Goal: Information Seeking & Learning: Learn about a topic

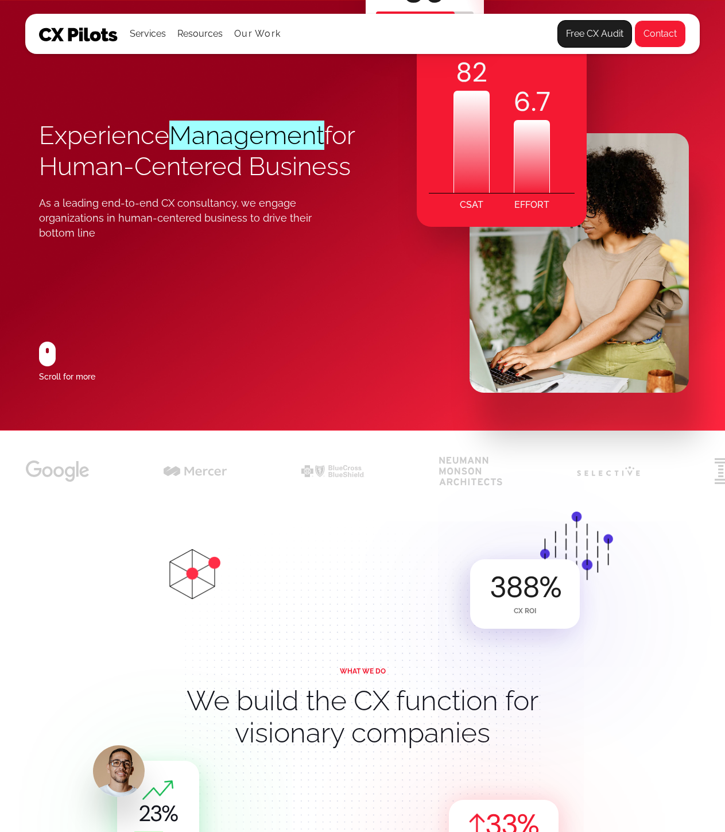
click at [85, 412] on div "Experience Management for Human-Centered Business As a leading end-to-end CX co…" at bounding box center [201, 251] width 324 height 359
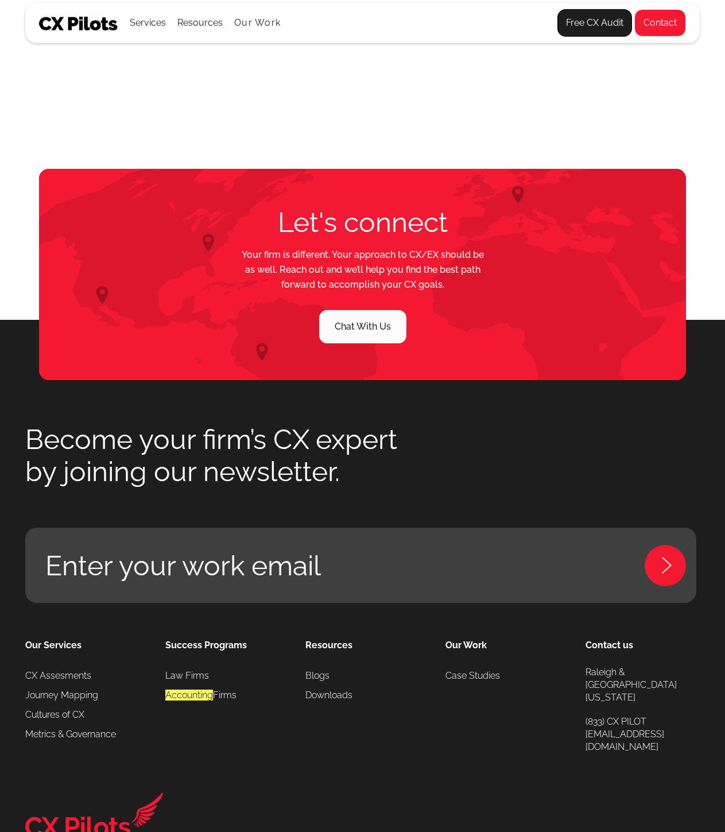
scroll to position [6160, 0]
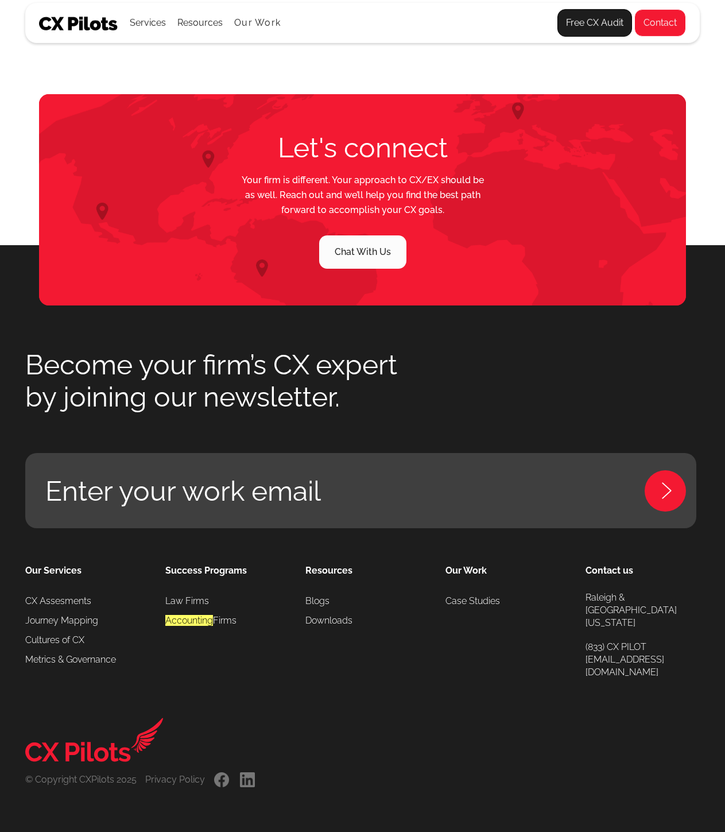
click at [215, 777] on link "." at bounding box center [221, 779] width 17 height 15
click at [247, 777] on link "." at bounding box center [247, 779] width 17 height 15
click at [636, 27] on link "Contact" at bounding box center [660, 23] width 52 height 28
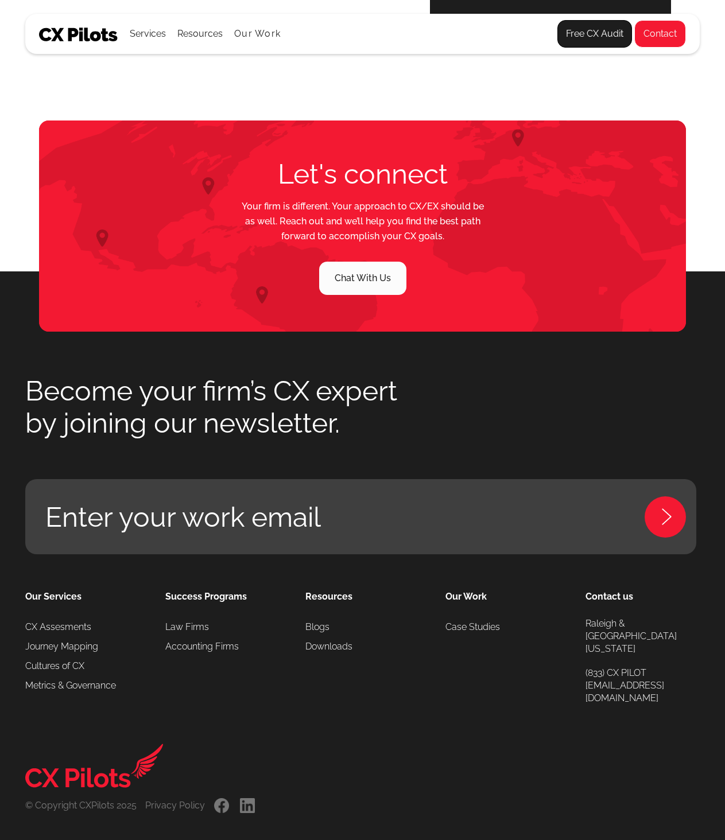
scroll to position [564, 0]
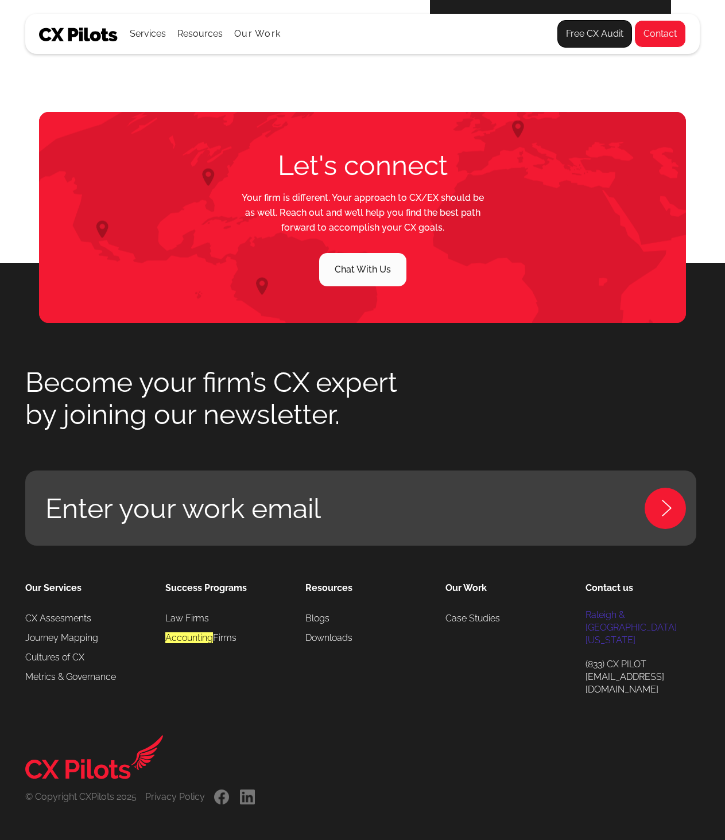
drag, startPoint x: 572, startPoint y: 612, endPoint x: 659, endPoint y: 627, distance: 88.5
click at [659, 627] on div "Our Services CX Assesments Journey Mapping Cultures of CX Metrics & Governance …" at bounding box center [362, 638] width 674 height 185
click at [581, 611] on div "Our Services CX Assesments Journey Mapping Cultures of CX Metrics & Governance …" at bounding box center [362, 638] width 674 height 185
drag, startPoint x: 582, startPoint y: 614, endPoint x: 616, endPoint y: 614, distance: 33.9
click at [616, 614] on div "Our Services CX Assesments Journey Mapping Cultures of CX Metrics & Governance …" at bounding box center [362, 638] width 674 height 185
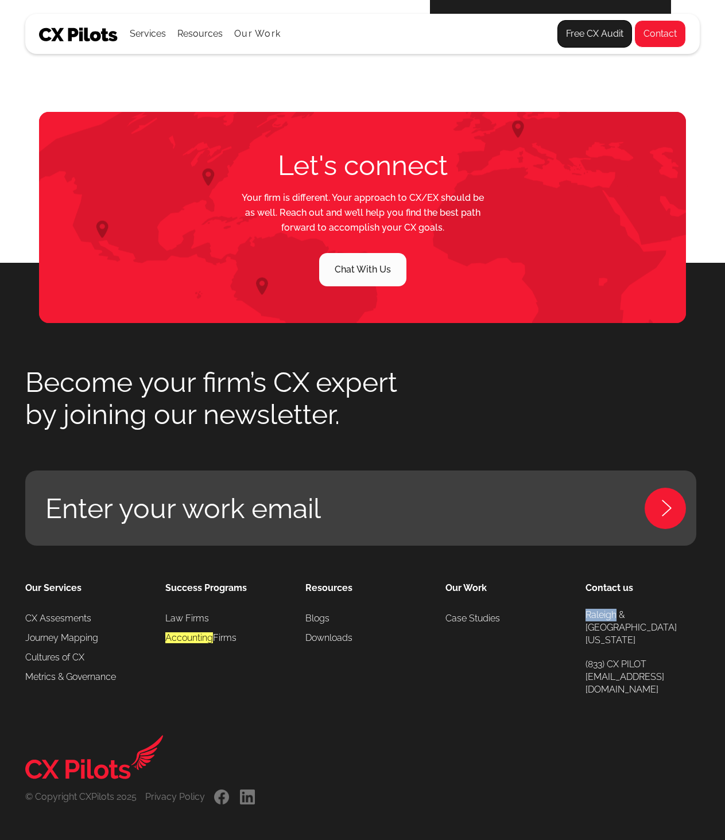
copy link "Raleigh"
click at [674, 32] on link "Contact" at bounding box center [660, 34] width 52 height 28
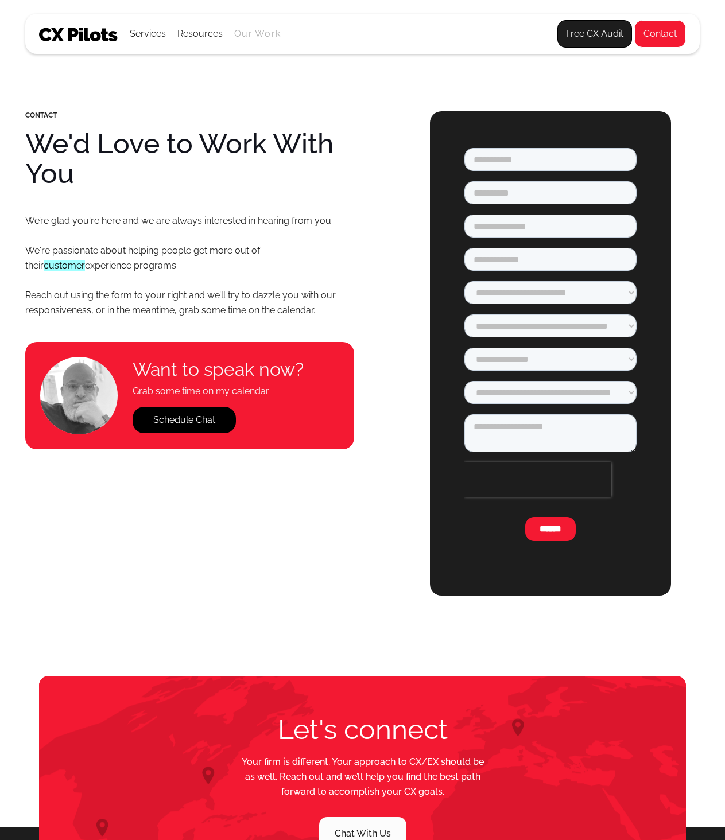
click at [261, 30] on link "Our Work" at bounding box center [257, 34] width 46 height 10
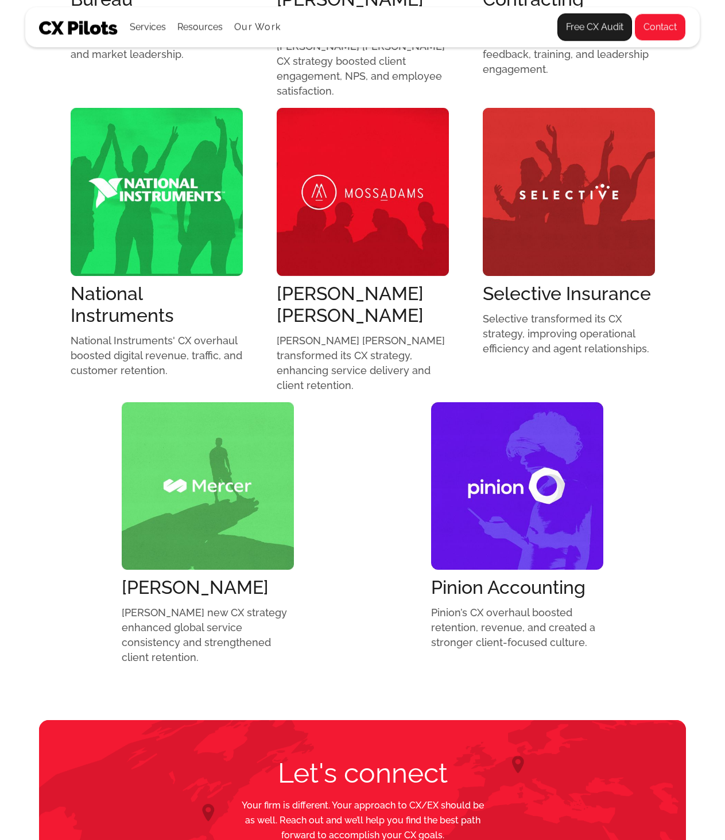
scroll to position [1148, 0]
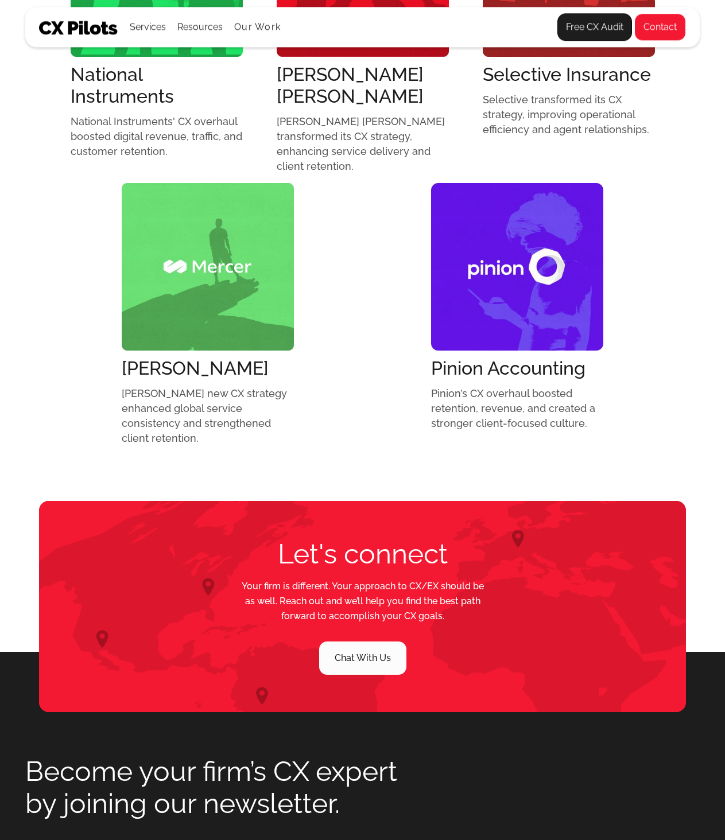
click at [110, 26] on img at bounding box center [78, 28] width 79 height 14
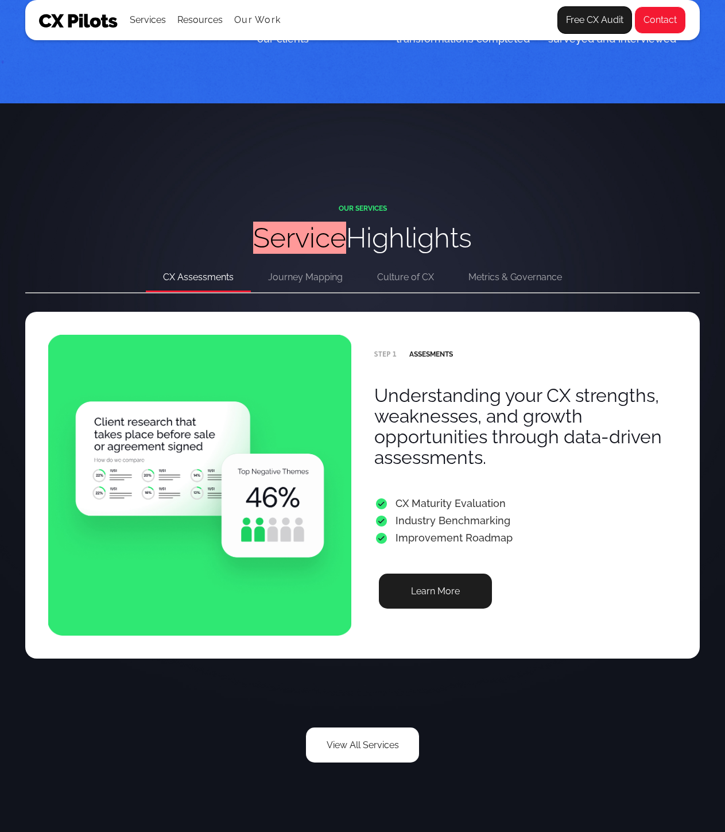
scroll to position [2066, 0]
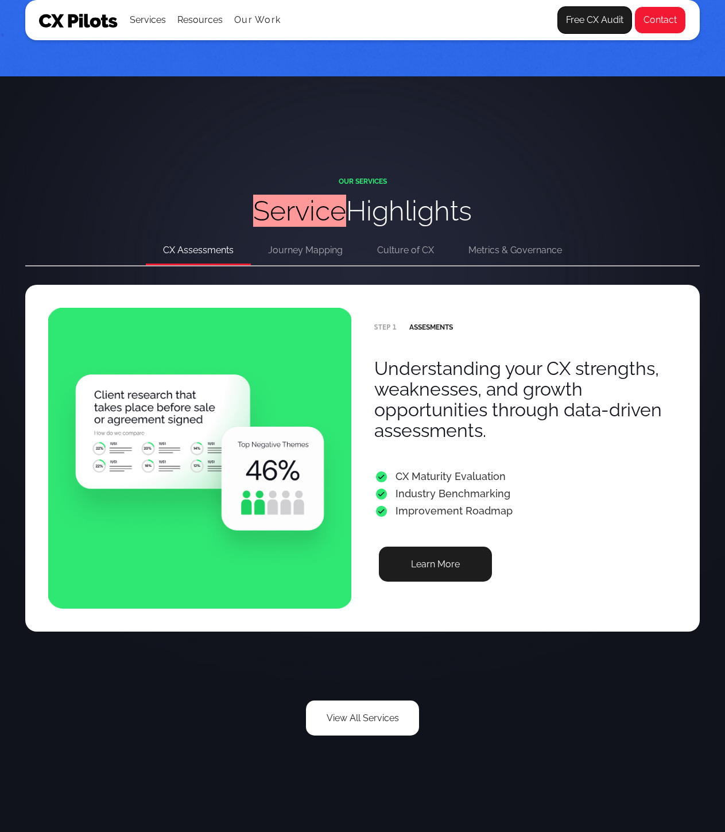
click at [304, 245] on div "Journey Mapping" at bounding box center [305, 250] width 75 height 16
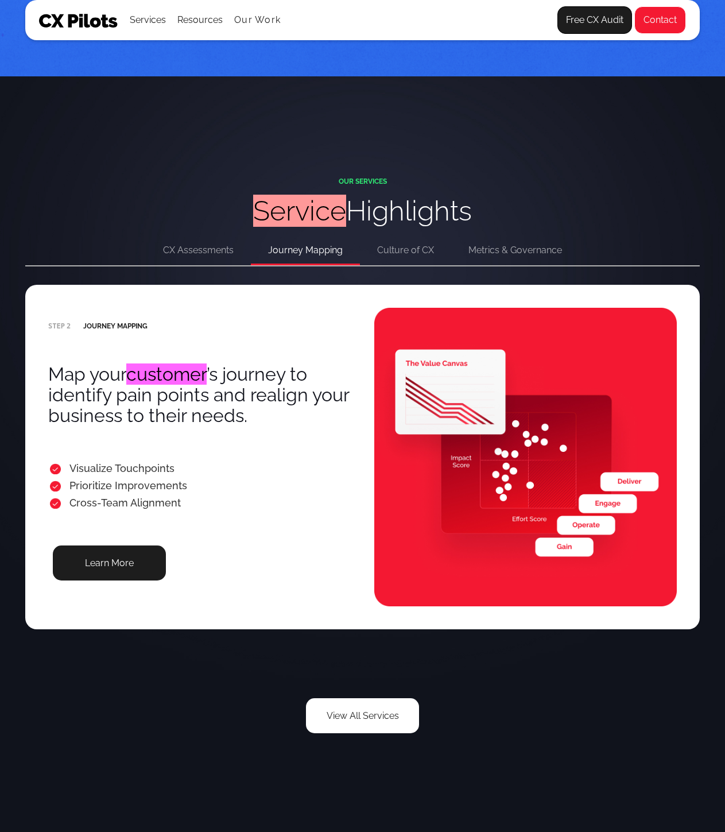
click at [385, 247] on div "Culture of CX" at bounding box center [405, 250] width 57 height 16
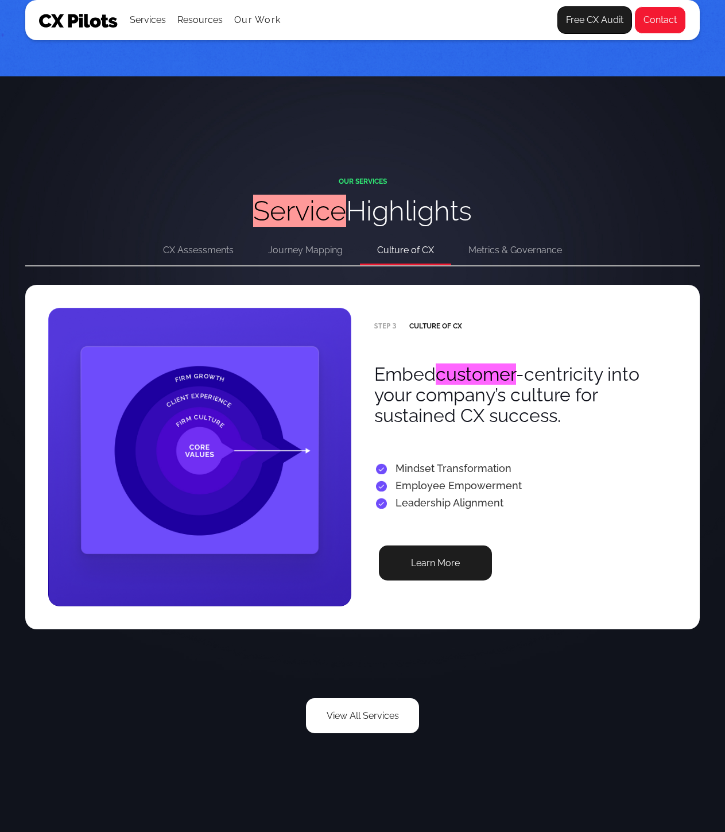
click at [478, 249] on div "Metrics & Governance" at bounding box center [515, 250] width 94 height 16
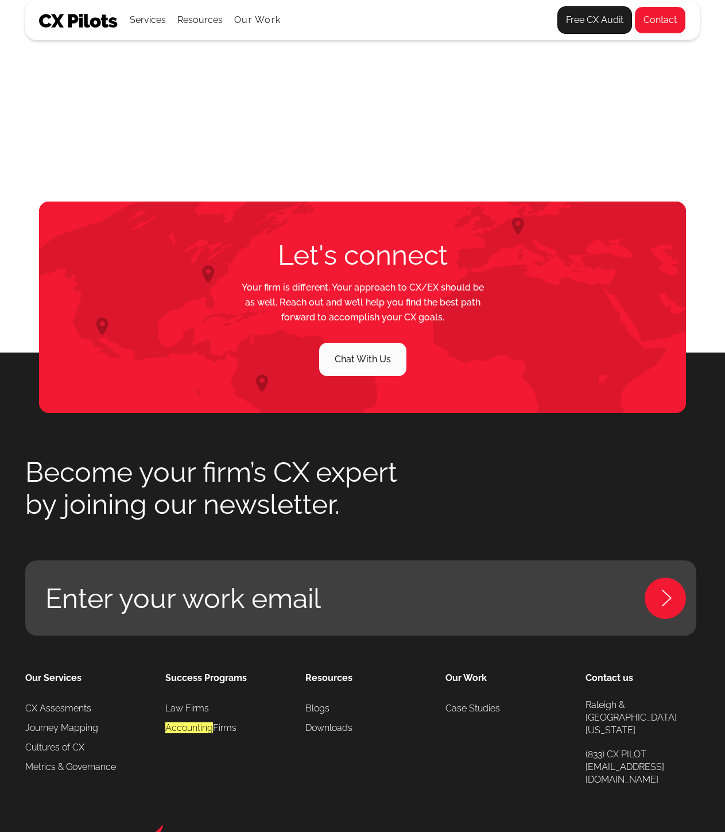
scroll to position [6159, 0]
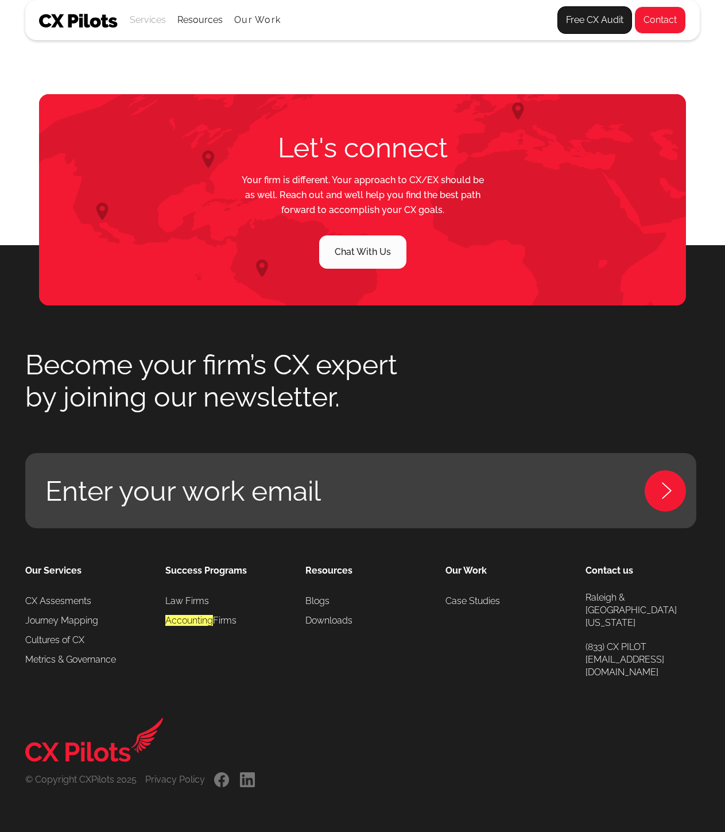
click at [146, 15] on div "Services" at bounding box center [148, 20] width 36 height 16
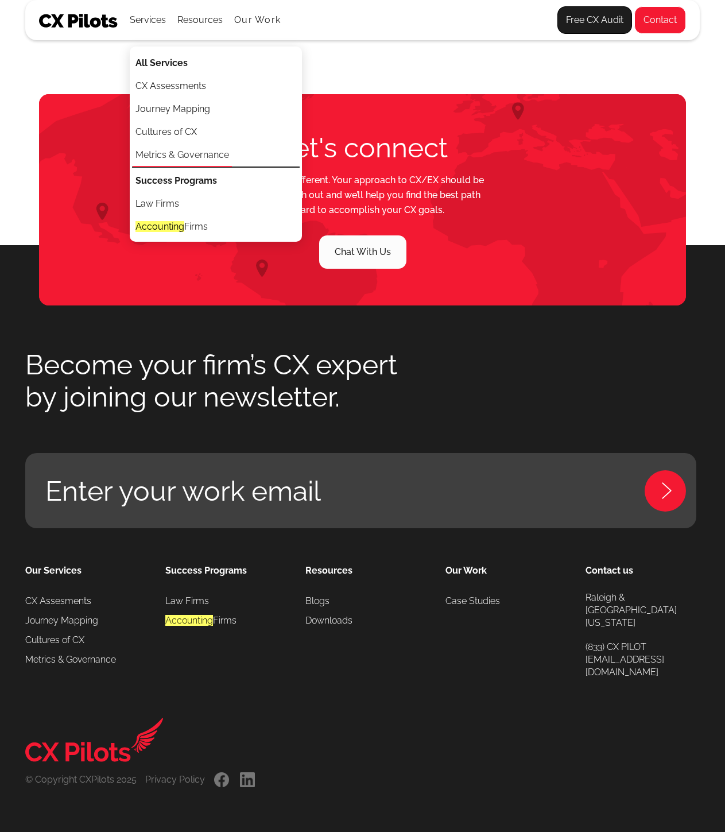
click at [189, 157] on link "Metrics & Governance" at bounding box center [182, 155] width 99 height 23
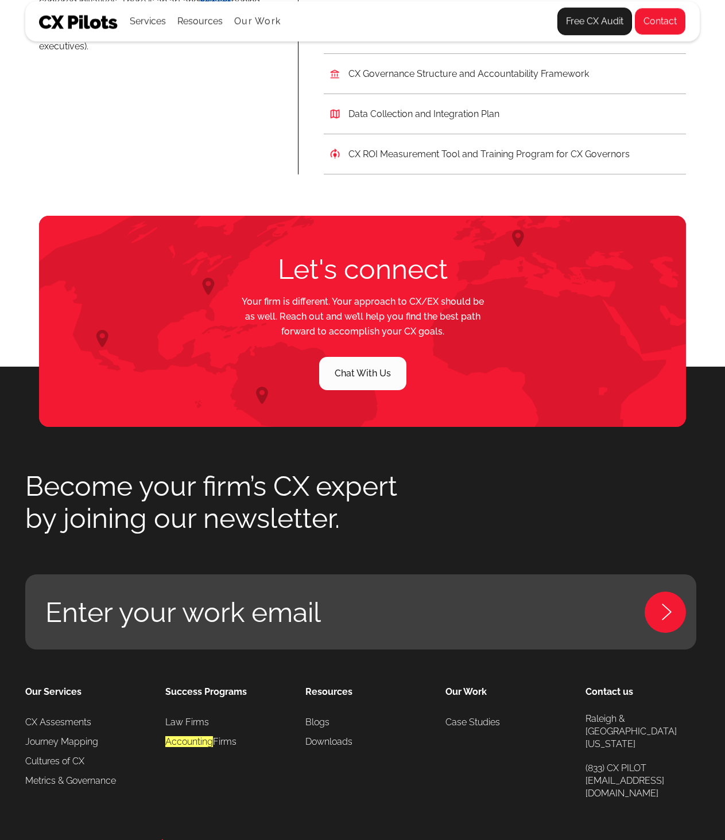
scroll to position [2698, 0]
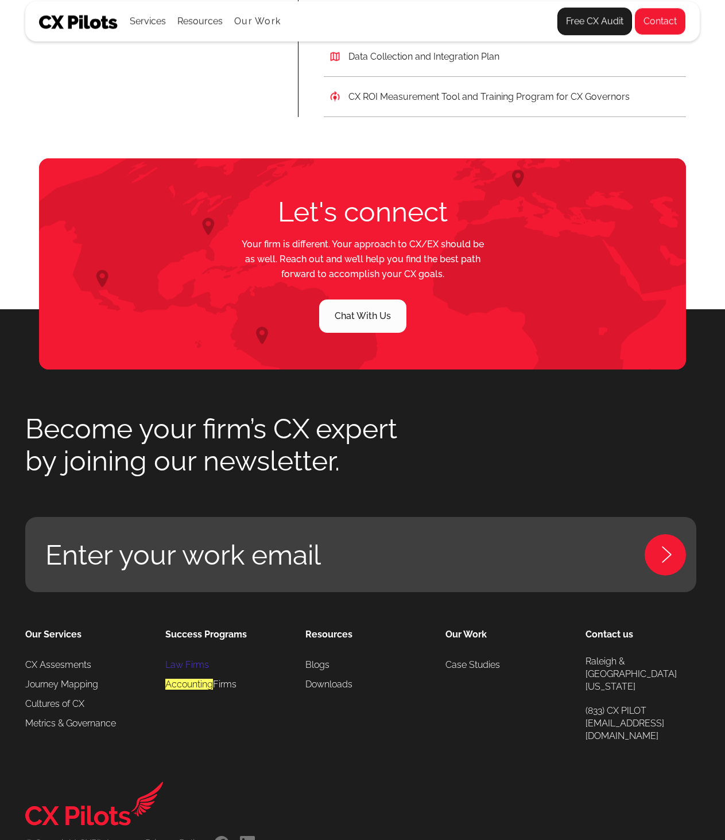
click at [175, 663] on link "Law Firms" at bounding box center [187, 665] width 44 height 20
click at [195, 684] on font "Accounting" at bounding box center [189, 684] width 48 height 11
click at [68, 632] on link "Our Services" at bounding box center [53, 635] width 56 height 16
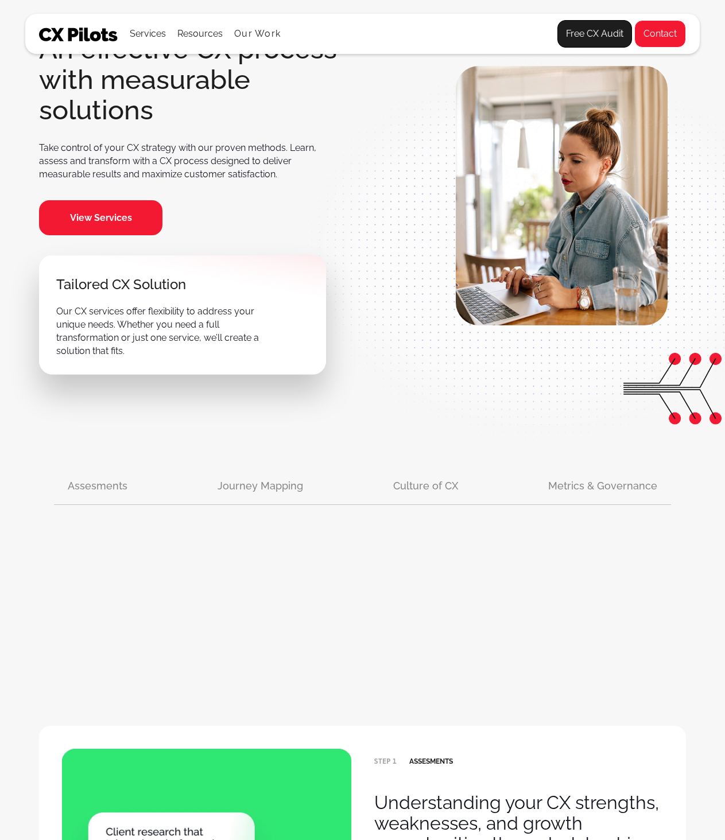
click at [73, 34] on img at bounding box center [78, 35] width 79 height 14
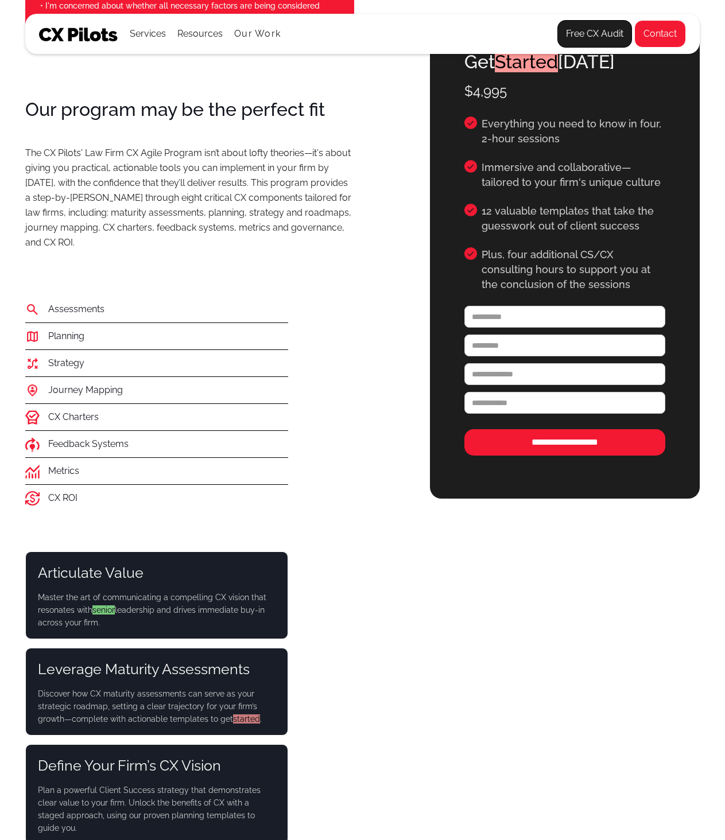
scroll to position [517, 0]
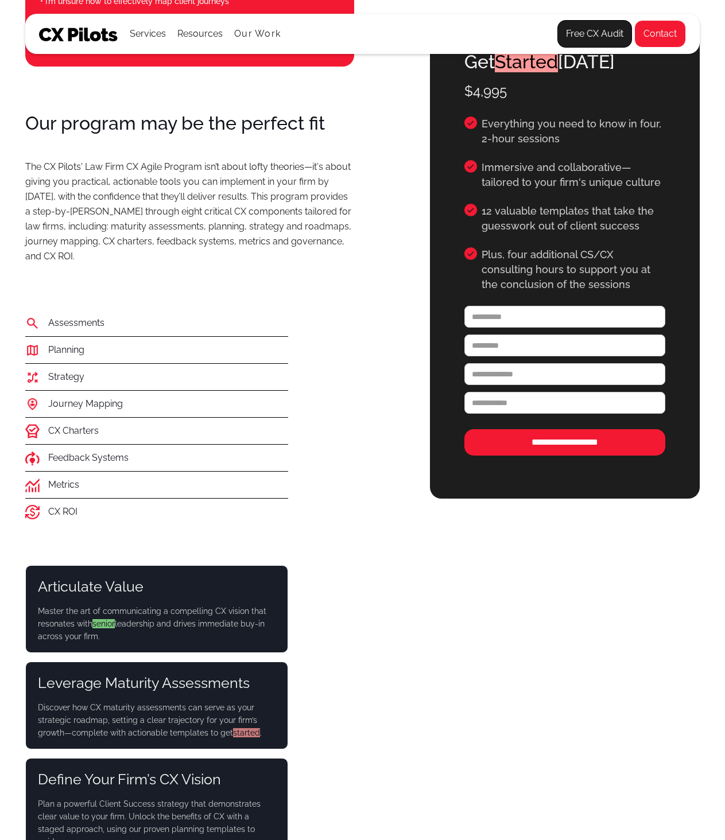
drag, startPoint x: 68, startPoint y: 348, endPoint x: 65, endPoint y: 367, distance: 19.1
click at [68, 351] on h4 "Planning" at bounding box center [66, 350] width 36 height 26
drag, startPoint x: 64, startPoint y: 379, endPoint x: 59, endPoint y: 407, distance: 28.6
click at [64, 379] on h4 "Strategy" at bounding box center [66, 377] width 36 height 26
drag, startPoint x: 59, startPoint y: 407, endPoint x: 107, endPoint y: 529, distance: 131.4
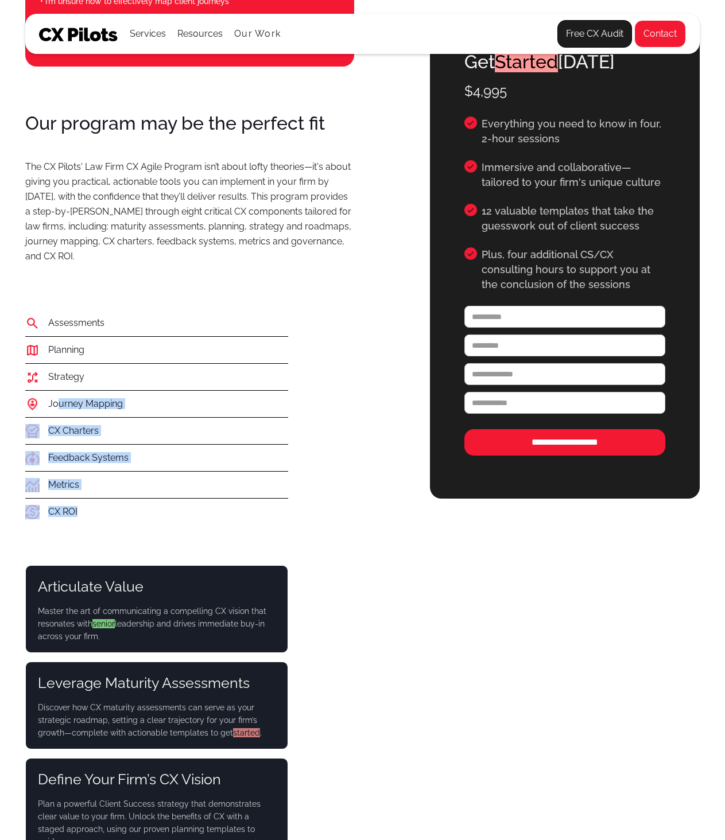
click at [108, 525] on div "SUCCESS PROGRAMS One-month intensive CX Program for Law Firms Building a succes…" at bounding box center [193, 430] width 337 height 1671
click at [107, 531] on div "SUCCESS PROGRAMS One-month intensive CX Program for Law Firms Building a succes…" at bounding box center [193, 430] width 337 height 1671
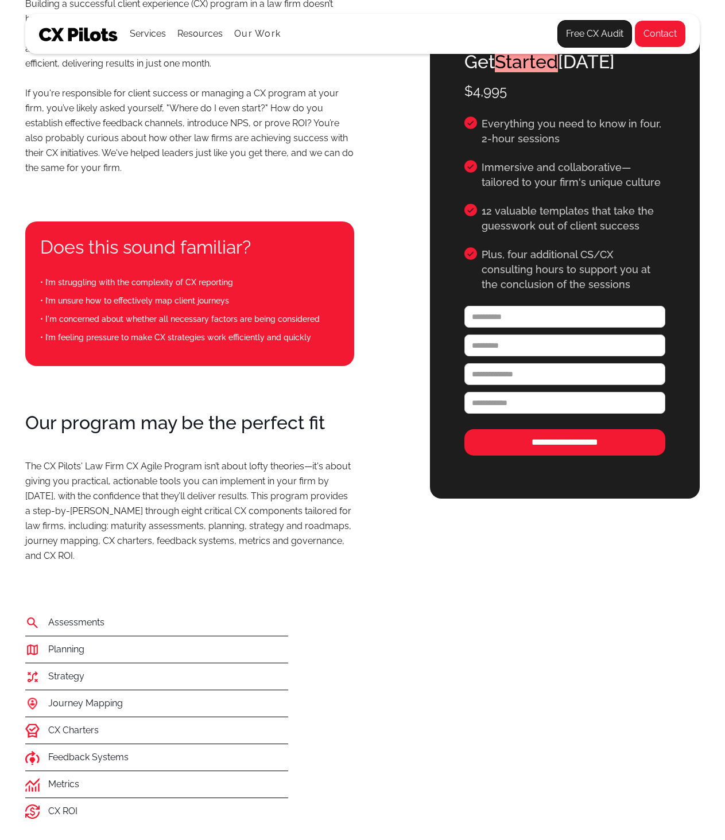
scroll to position [0, 0]
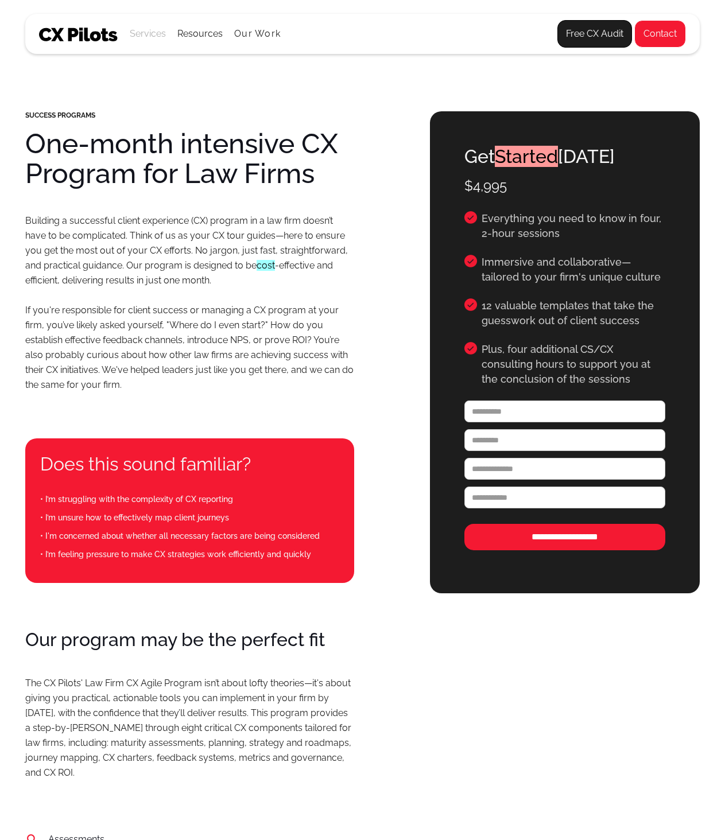
click at [139, 30] on div "Services" at bounding box center [148, 34] width 36 height 16
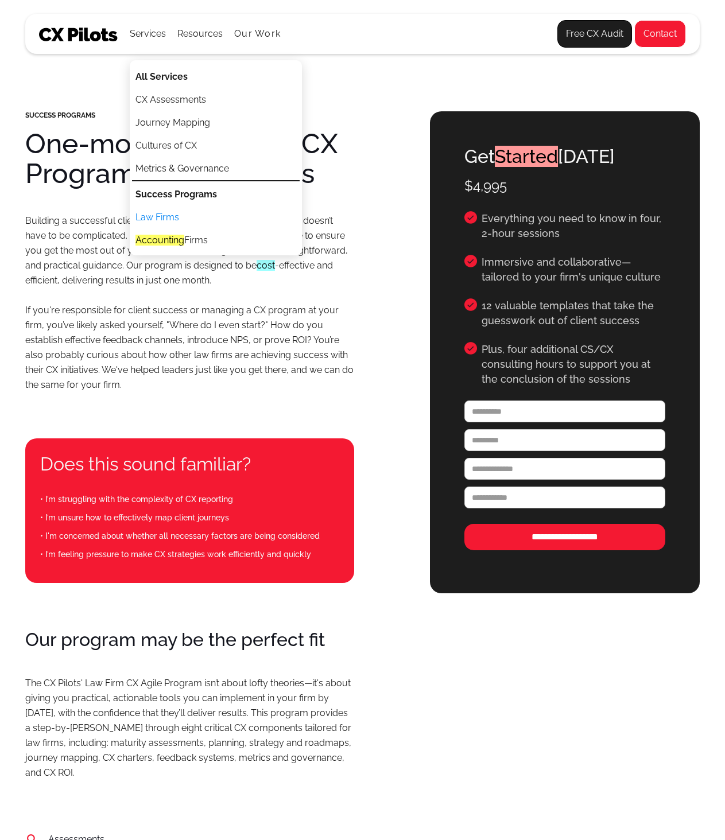
drag, startPoint x: 174, startPoint y: 363, endPoint x: 316, endPoint y: 401, distance: 146.6
click at [174, 363] on p "Building a successful client experience (CX) program in a law firm doesn’t have…" at bounding box center [189, 303] width 329 height 179
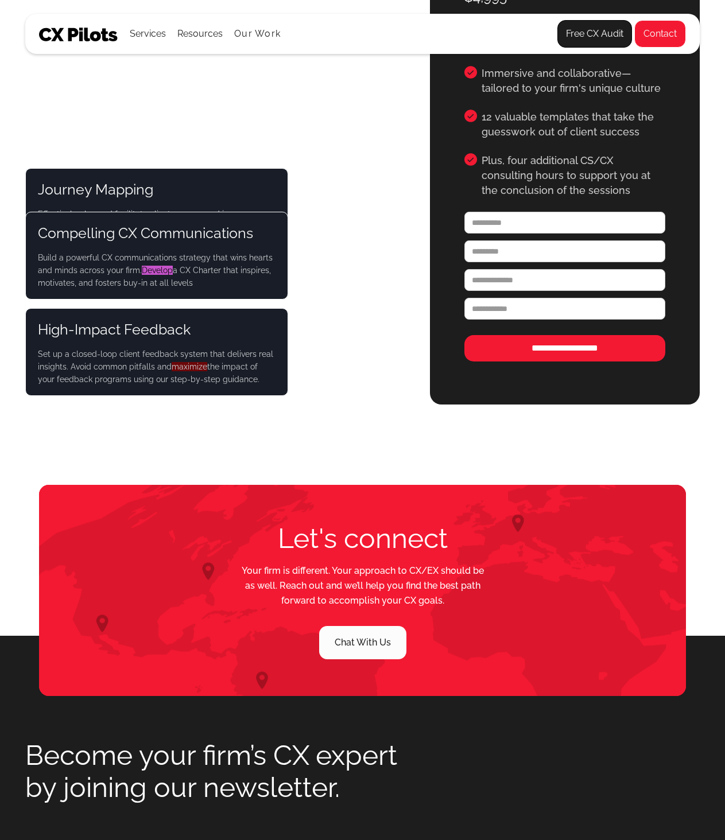
scroll to position [1738, 0]
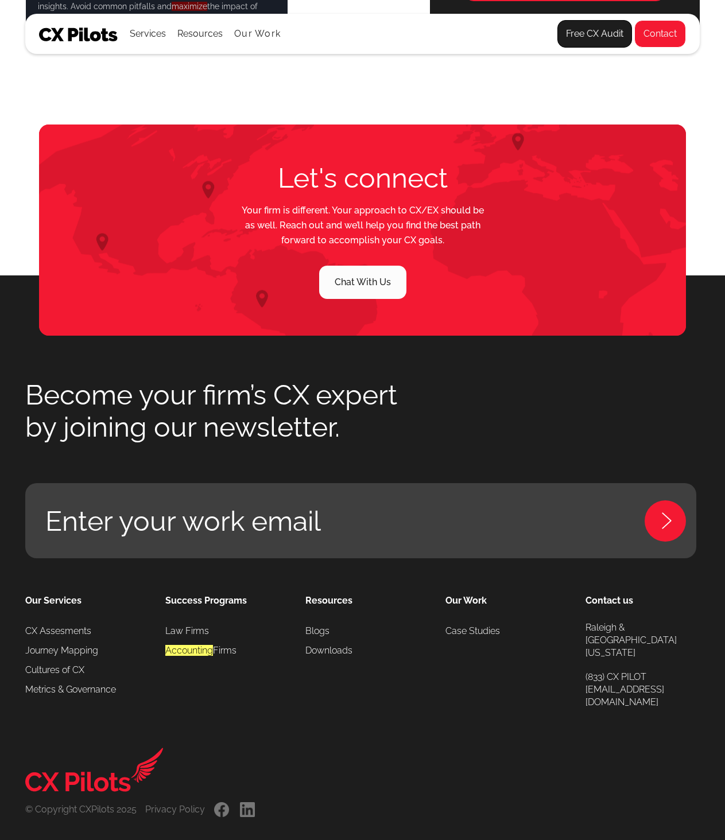
click at [92, 41] on img at bounding box center [78, 35] width 79 height 14
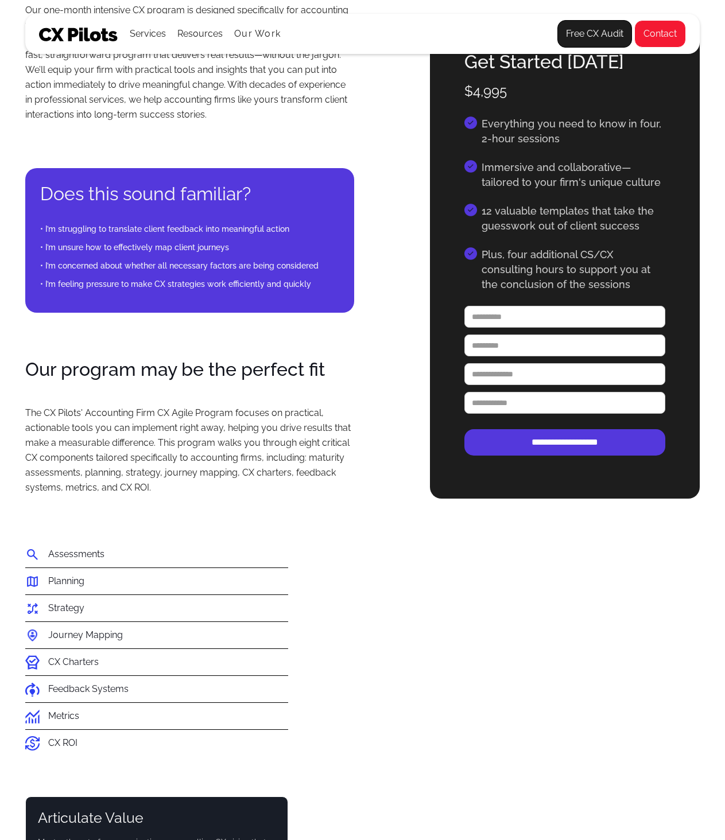
scroll to position [517, 0]
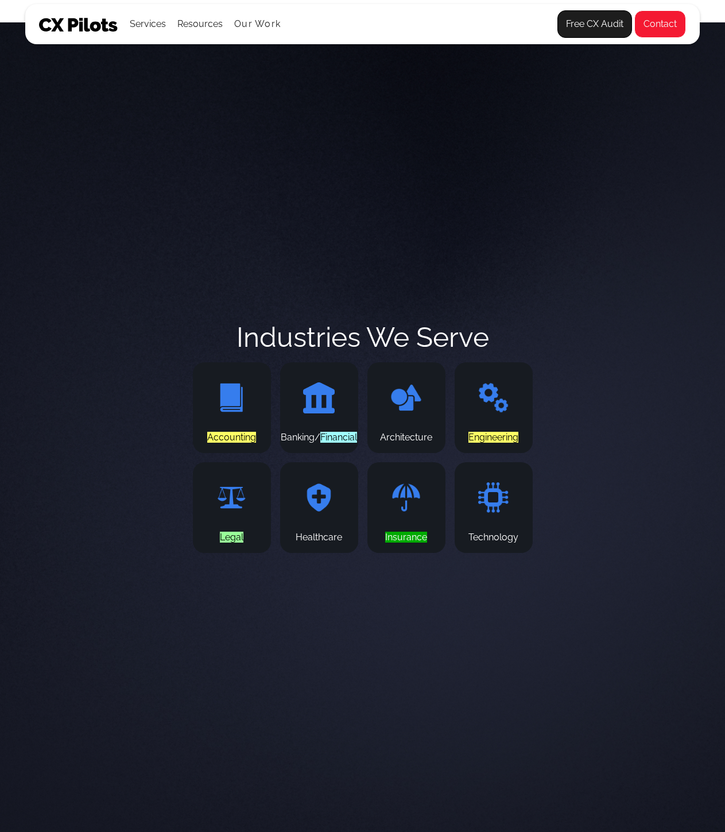
scroll to position [4706, 0]
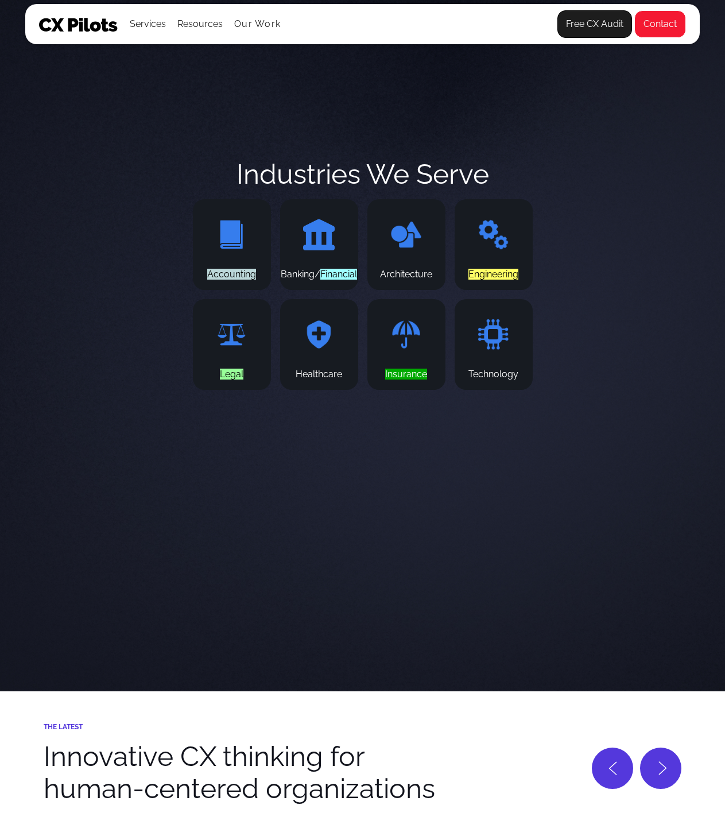
drag, startPoint x: 182, startPoint y: 297, endPoint x: 271, endPoint y: 297, distance: 89.5
click at [271, 297] on div "FEATURED WORK Industries We Serve Accounting Banking/ Financial Architecture En…" at bounding box center [362, 275] width 725 height 832
copy font "Accounting"
drag, startPoint x: 293, startPoint y: 294, endPoint x: 355, endPoint y: 297, distance: 62.0
click at [355, 290] on div "Banking/ Financial" at bounding box center [319, 244] width 78 height 91
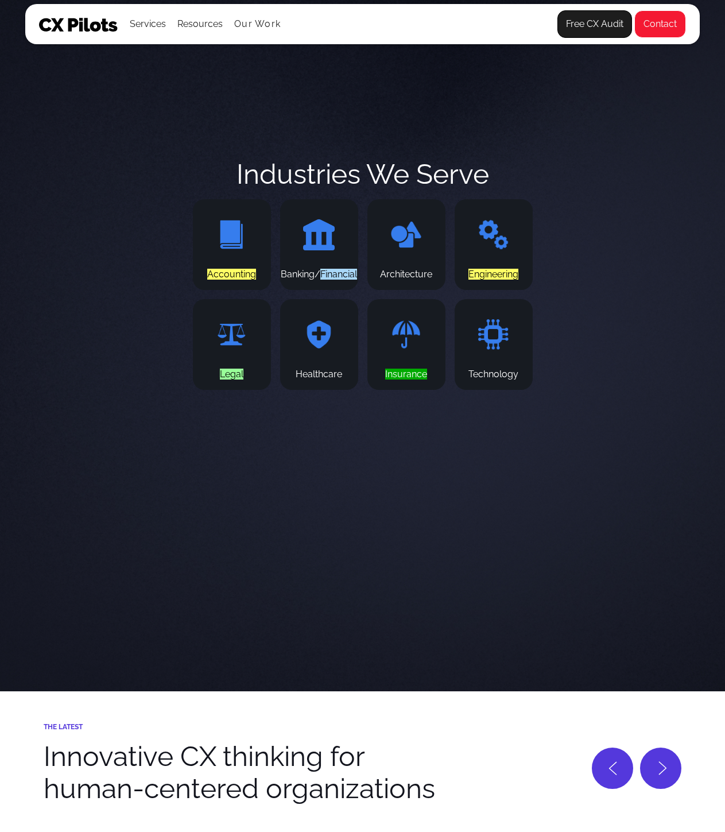
copy font "Financial"
drag, startPoint x: 375, startPoint y: 293, endPoint x: 441, endPoint y: 297, distance: 65.5
click at [440, 290] on div "Architecture" at bounding box center [406, 244] width 78 height 91
copy div "Architecture"
click at [488, 280] on font "Engineering" at bounding box center [493, 274] width 50 height 11
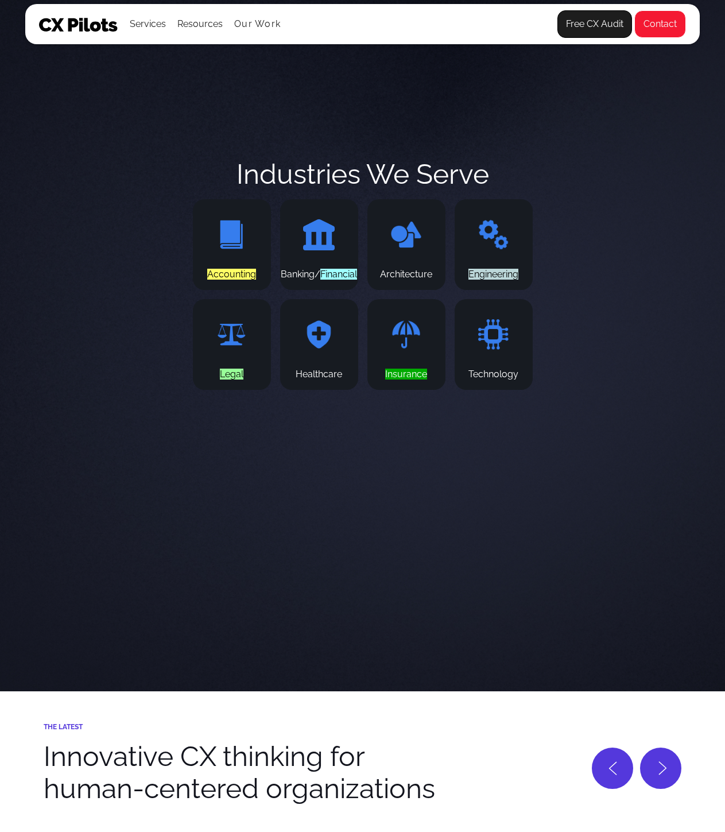
click at [488, 280] on font "Engineering" at bounding box center [493, 274] width 50 height 11
copy font "Engineering"
click at [226, 379] on font "Legal" at bounding box center [232, 373] width 24 height 11
copy font "Legal"
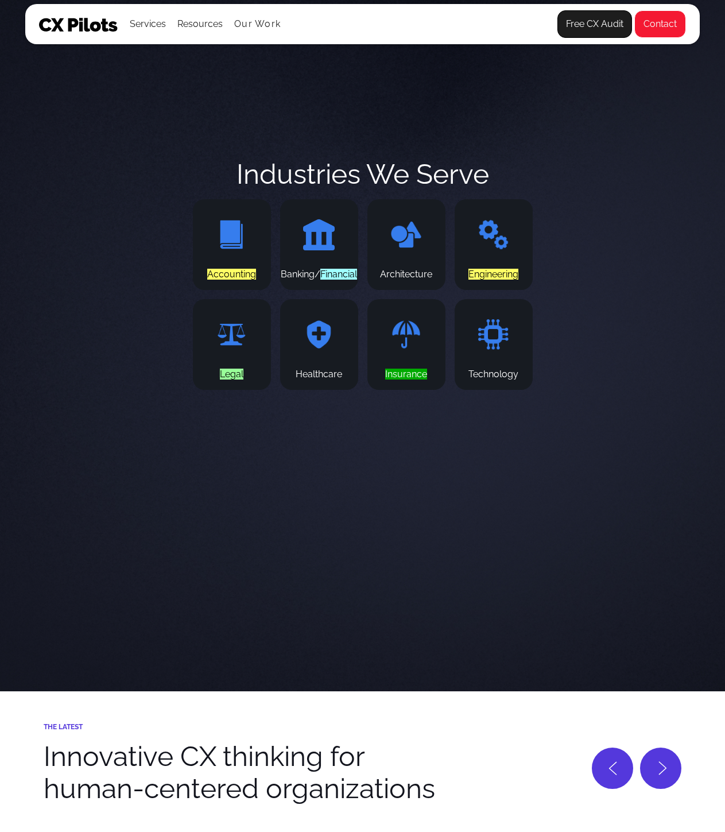
click at [316, 379] on div "Healthcare" at bounding box center [319, 374] width 46 height 10
copy div "Healthcare"
drag, startPoint x: 406, startPoint y: 401, endPoint x: 383, endPoint y: 400, distance: 23.5
click at [383, 390] on div "Insurance" at bounding box center [406, 344] width 78 height 91
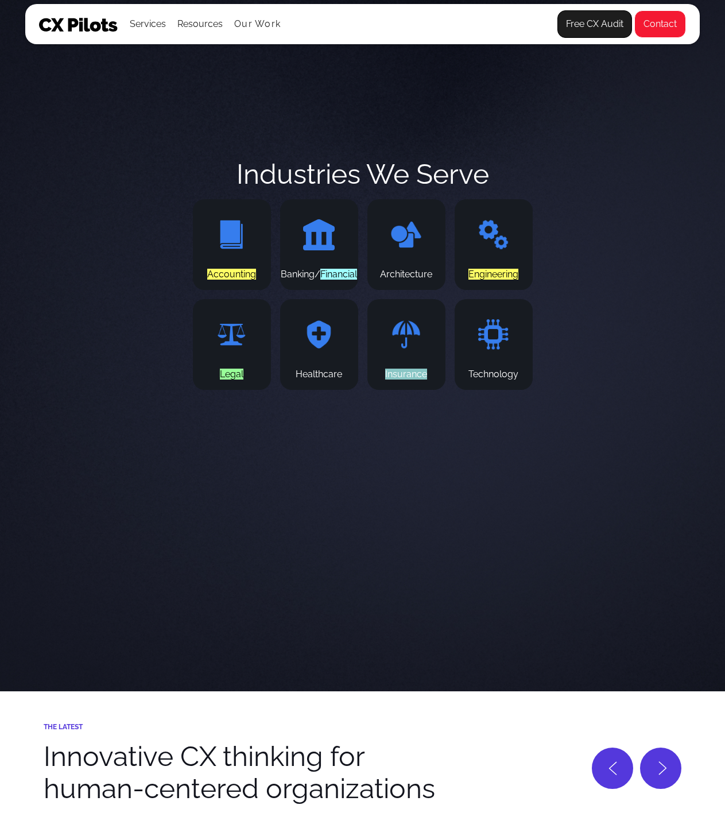
copy font "Insurance"
drag, startPoint x: 529, startPoint y: 394, endPoint x: 429, endPoint y: 387, distance: 100.6
click at [429, 387] on div "Accounting Banking/ Financial Architecture Engineering Legal Healthcare Insuran…" at bounding box center [362, 294] width 346 height 191
click at [521, 390] on div "Technology" at bounding box center [494, 344] width 78 height 91
drag, startPoint x: 526, startPoint y: 398, endPoint x: 469, endPoint y: 394, distance: 56.4
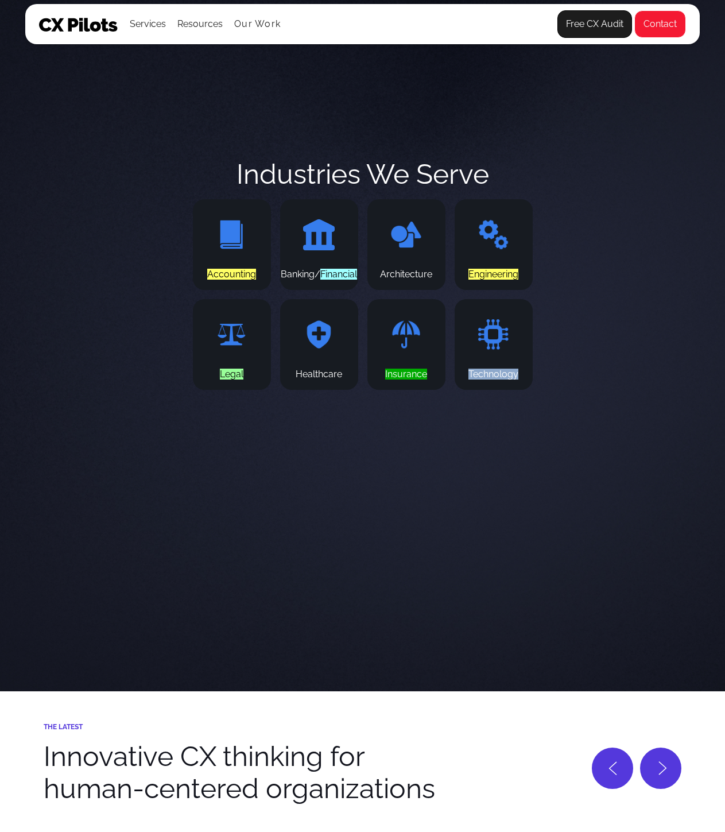
click at [469, 390] on div "Technology" at bounding box center [494, 344] width 78 height 91
copy div "Technology"
click at [313, 379] on div "Healthcare" at bounding box center [319, 374] width 46 height 10
copy div "Healthcare"
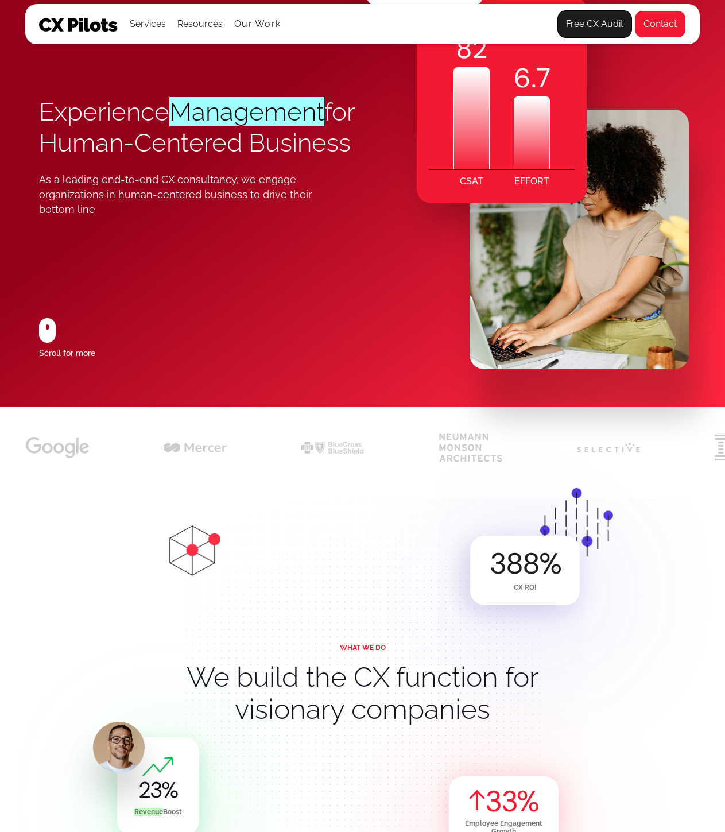
scroll to position [0, 0]
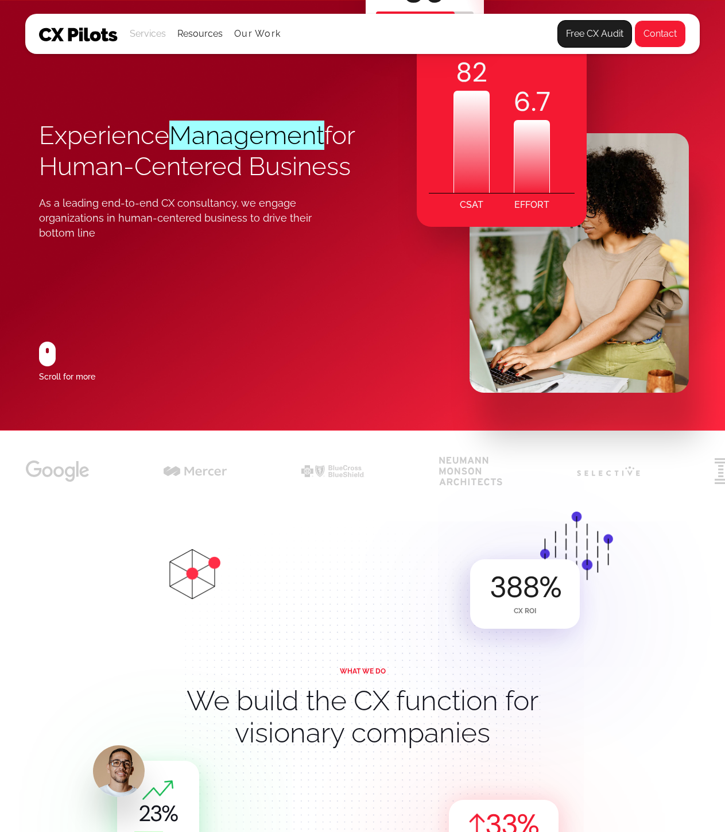
click at [146, 44] on div "Services" at bounding box center [148, 33] width 36 height 39
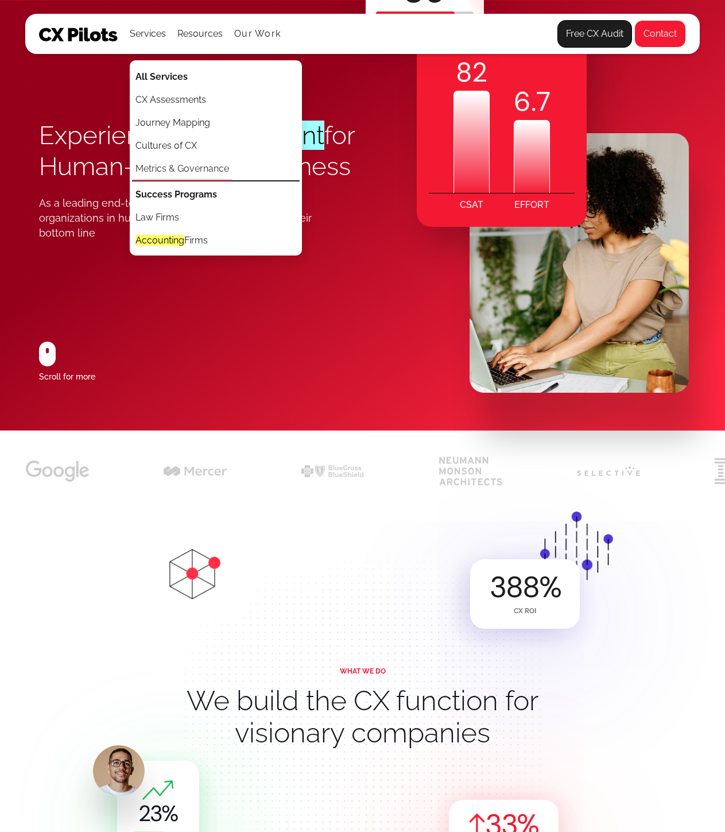
click at [152, 162] on link "Metrics & Governance" at bounding box center [182, 169] width 99 height 23
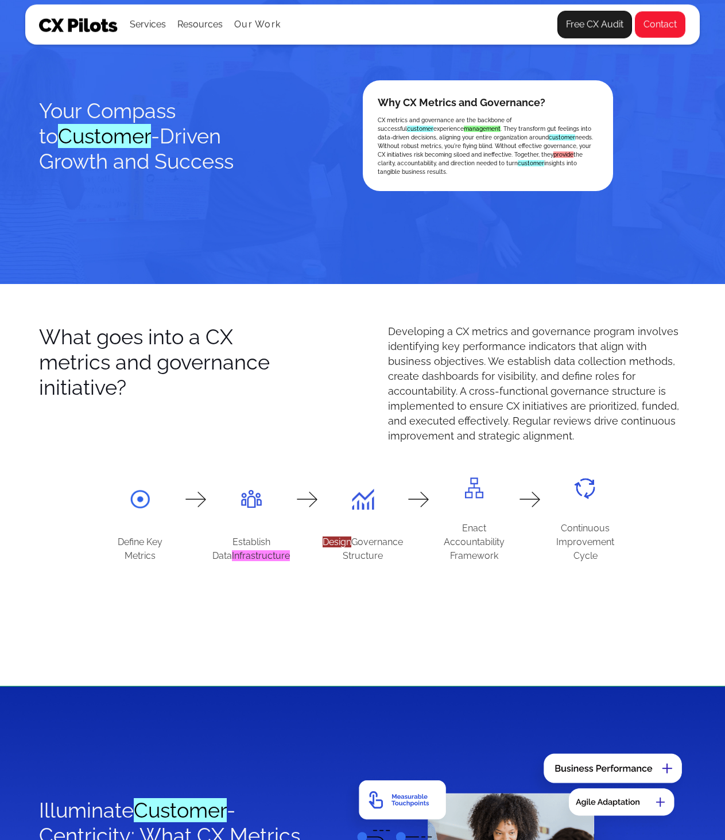
scroll to position [631, 0]
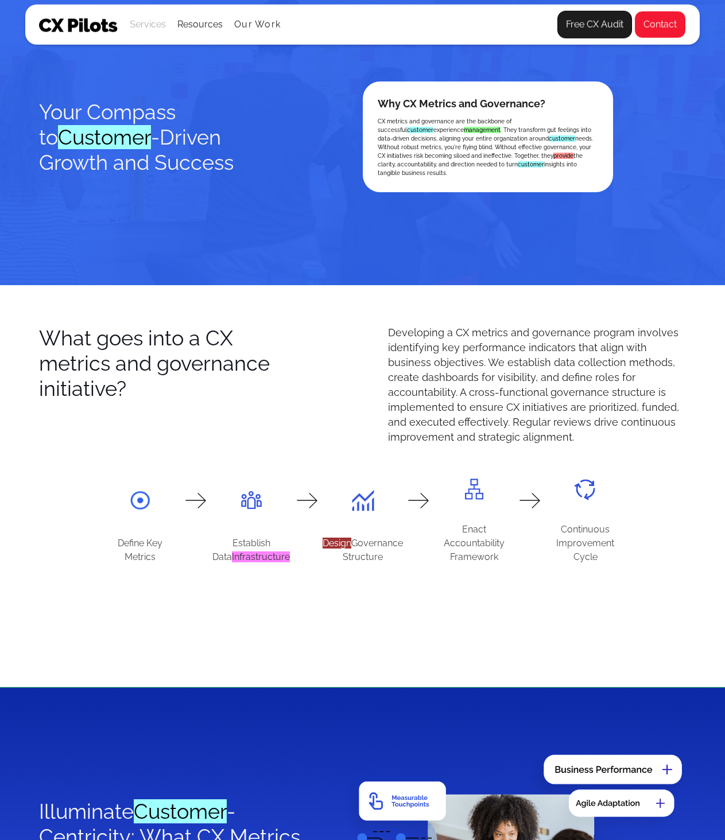
click at [147, 25] on div "Services" at bounding box center [148, 25] width 36 height 16
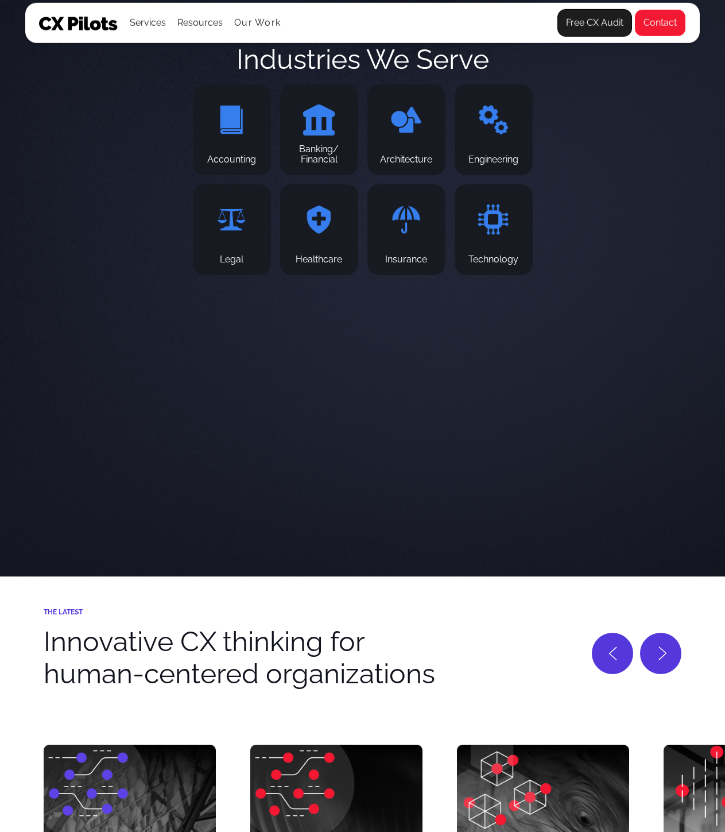
scroll to position [4649, 0]
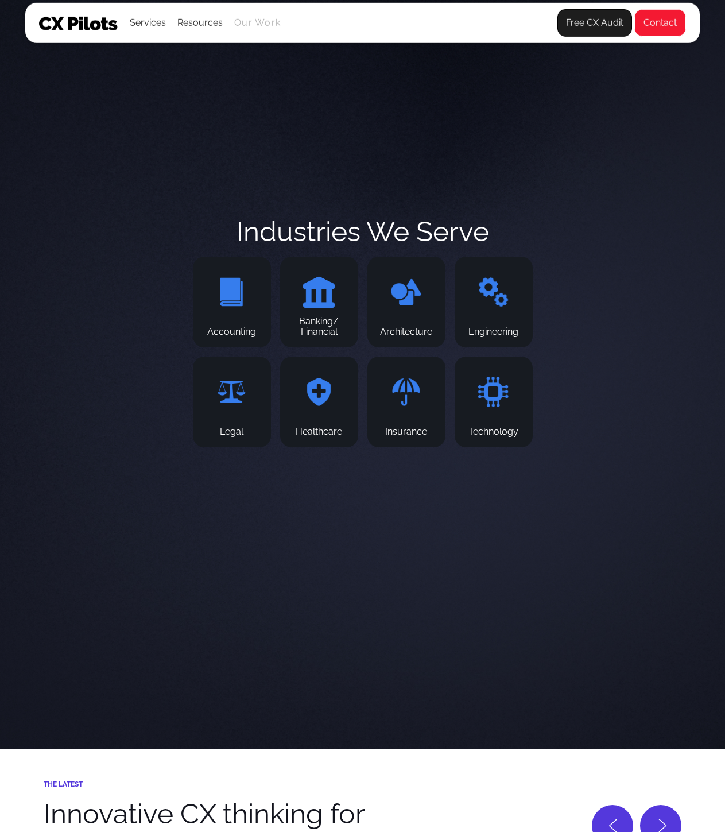
click at [259, 24] on link "Our Work" at bounding box center [257, 23] width 46 height 10
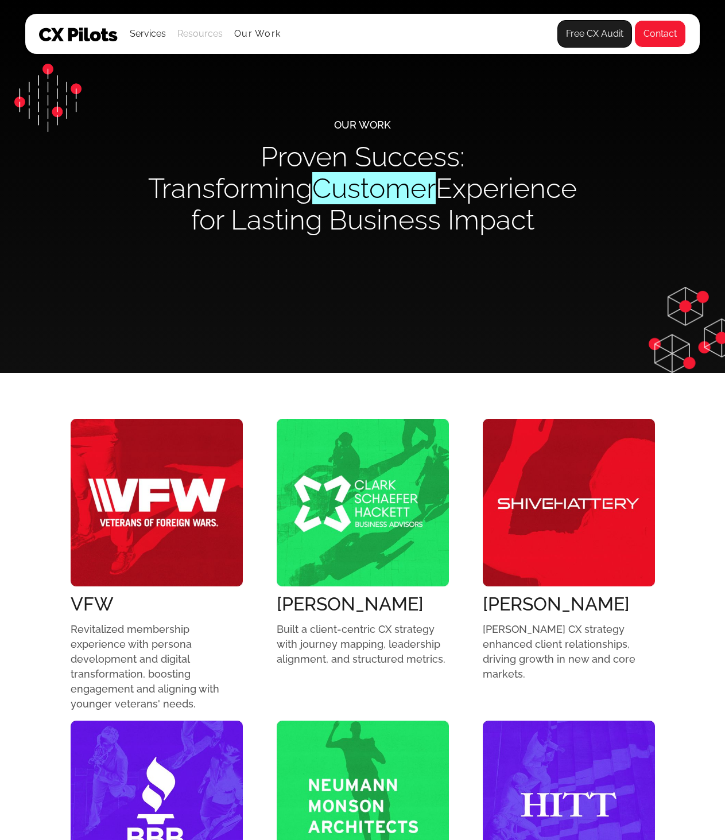
click at [208, 37] on div "Resources" at bounding box center [199, 34] width 45 height 16
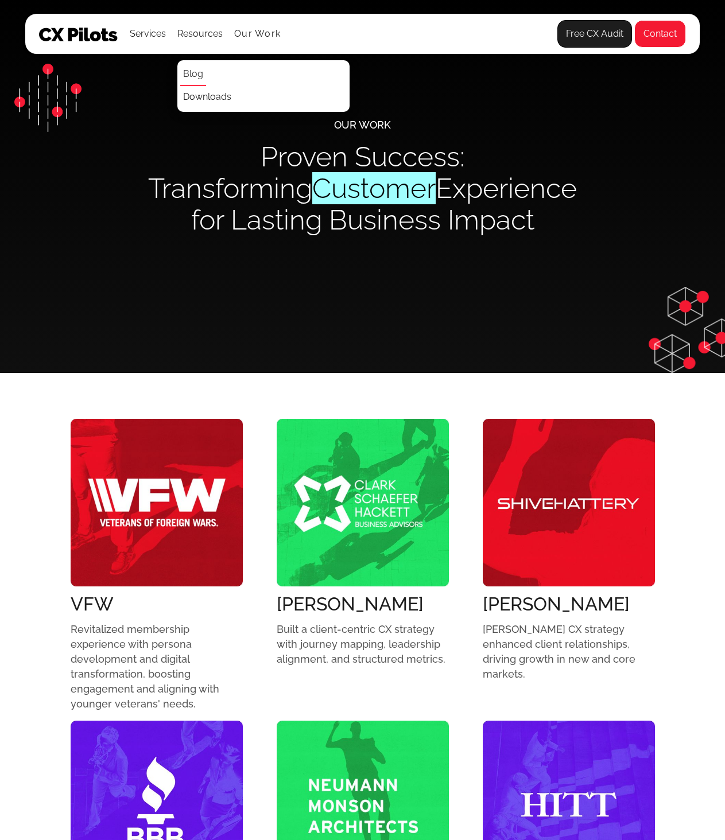
click at [199, 77] on link "Blog" at bounding box center [193, 74] width 26 height 23
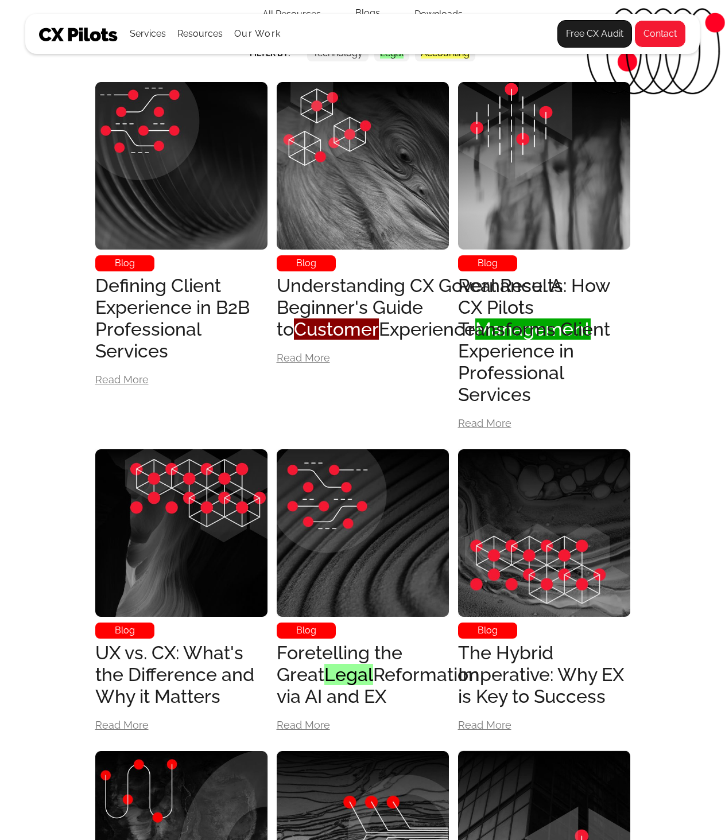
click at [91, 36] on img at bounding box center [78, 35] width 79 height 14
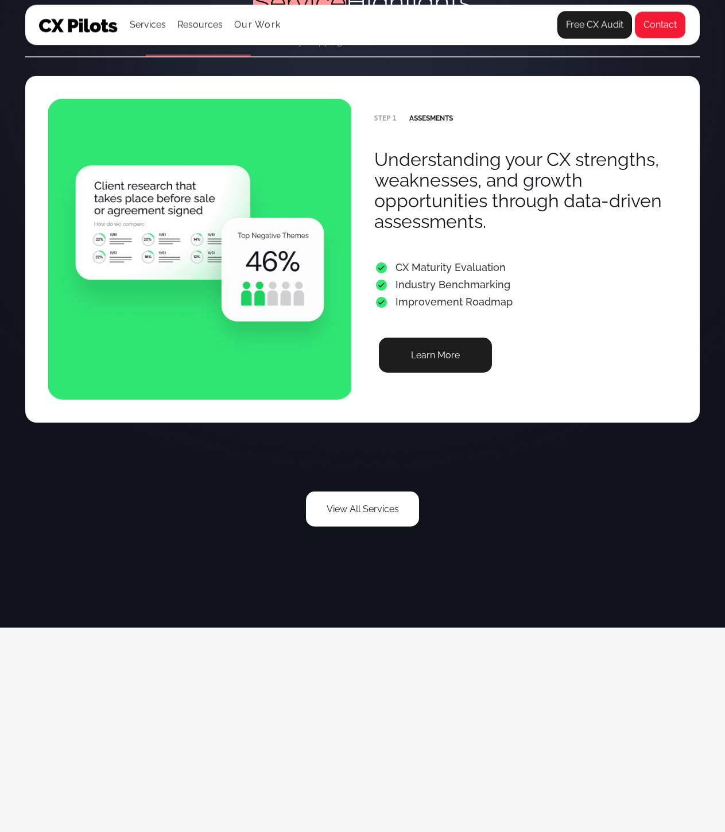
scroll to position [2124, 0]
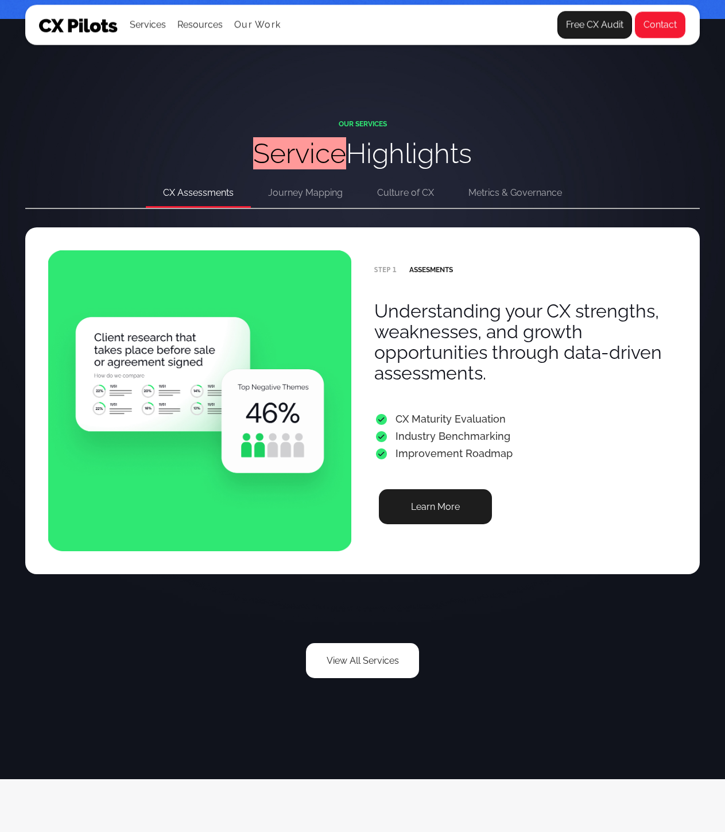
click at [301, 193] on div "Journey Mapping" at bounding box center [305, 193] width 75 height 16
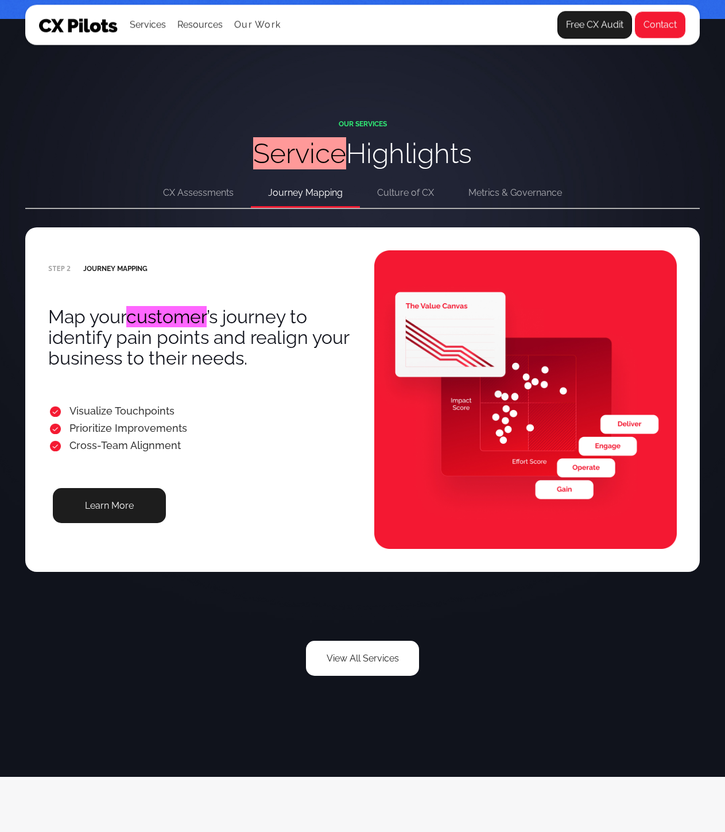
click at [389, 193] on div "Culture of CX" at bounding box center [405, 193] width 57 height 16
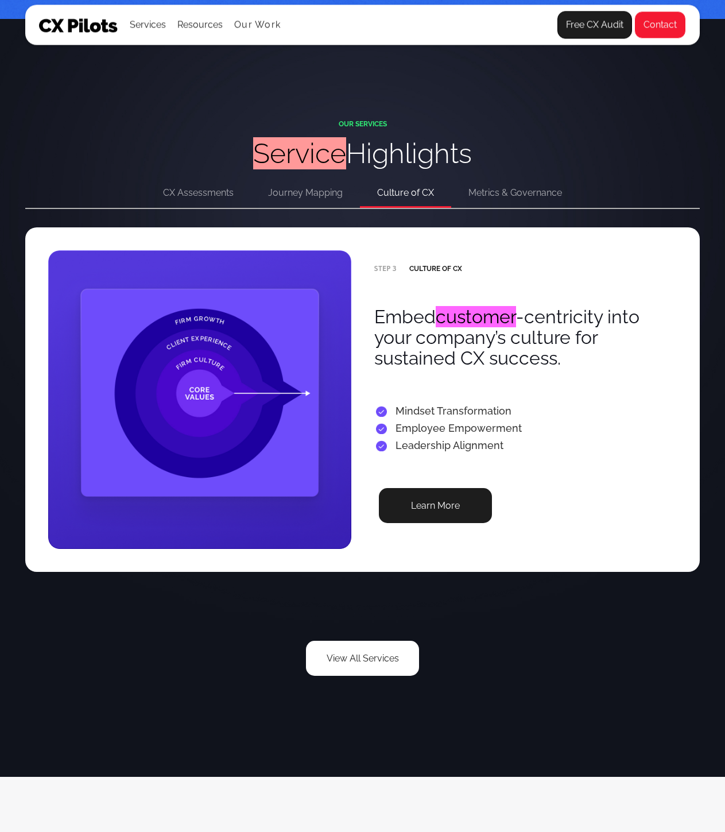
click at [484, 193] on div "Metrics & Governance" at bounding box center [515, 193] width 94 height 16
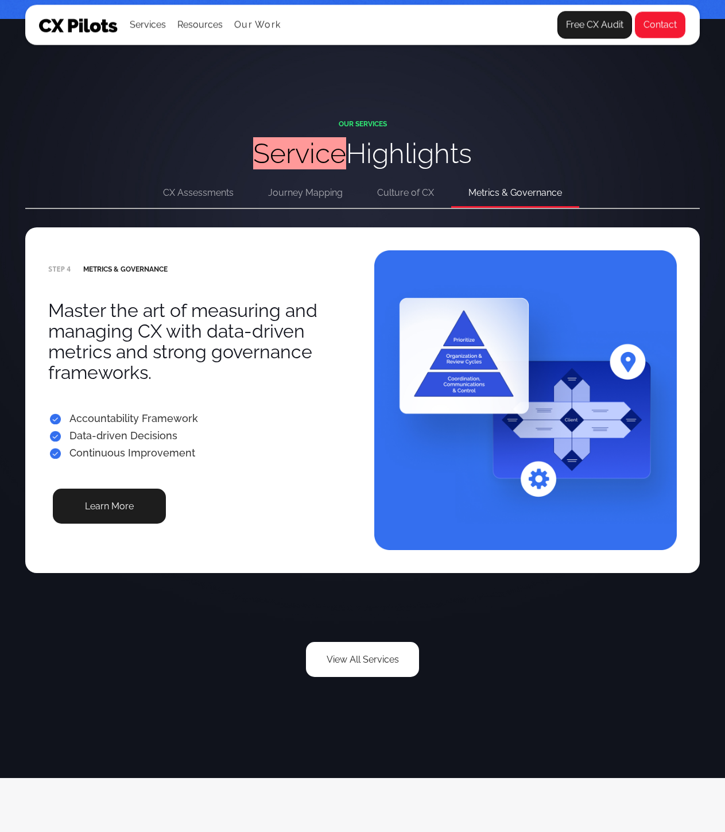
click at [137, 138] on div "OUR SERVICES Service Highlights" at bounding box center [363, 150] width 540 height 60
drag, startPoint x: 79, startPoint y: 455, endPoint x: 191, endPoint y: 453, distance: 112.5
click at [191, 453] on div "• Continuous Improvement" at bounding box center [123, 452] width 150 height 17
copy div "ontinuous Improvement"
